Goal: Task Accomplishment & Management: Manage account settings

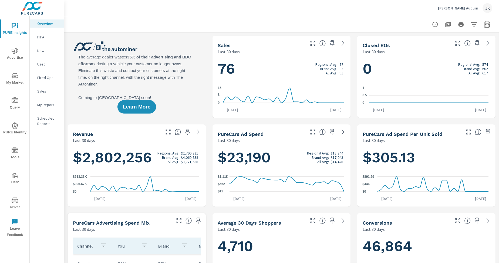
click at [489, 8] on div "JK" at bounding box center [488, 8] width 10 height 10
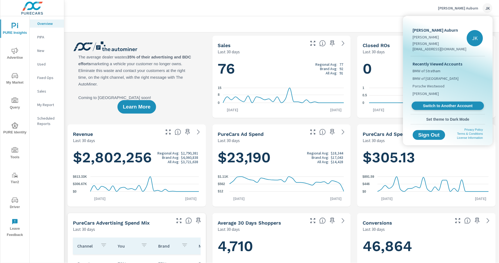
click at [438, 103] on span "Switch to Another Account" at bounding box center [448, 105] width 66 height 5
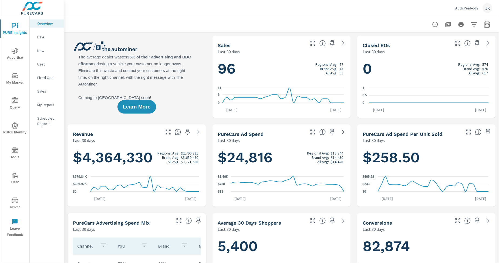
click at [15, 199] on icon "nav menu" at bounding box center [15, 200] width 6 height 6
